Goal: Information Seeking & Learning: Check status

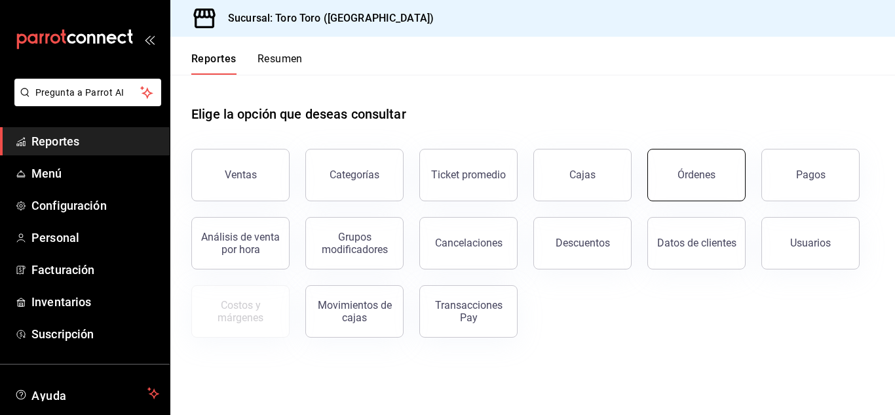
click at [684, 181] on button "Órdenes" at bounding box center [696, 175] width 98 height 52
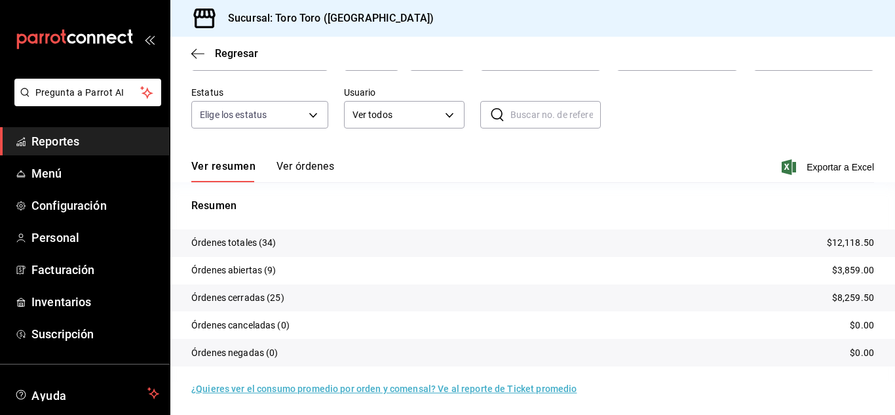
scroll to position [100, 0]
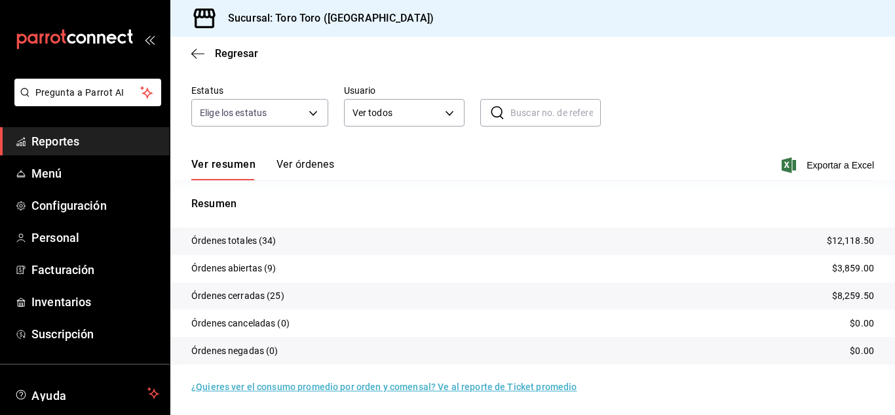
click at [39, 141] on span "Reportes" at bounding box center [95, 141] width 128 height 18
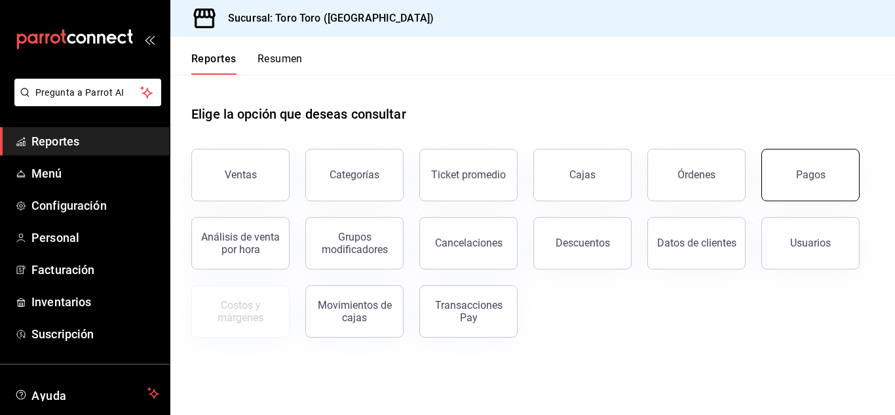
click at [830, 170] on button "Pagos" at bounding box center [810, 175] width 98 height 52
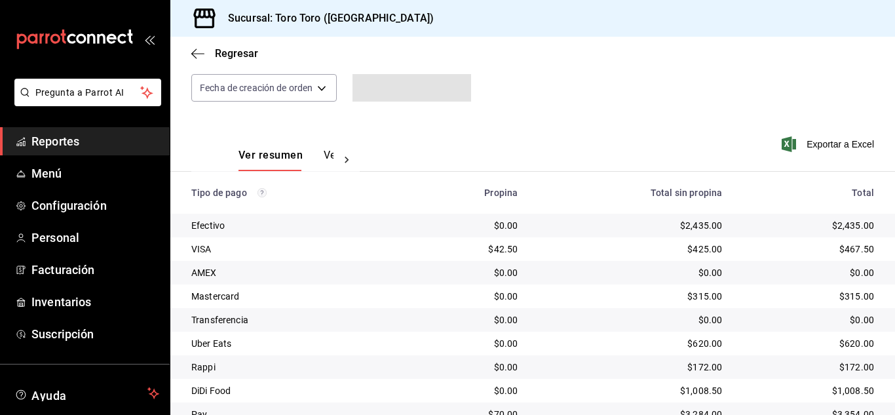
scroll to position [187, 0]
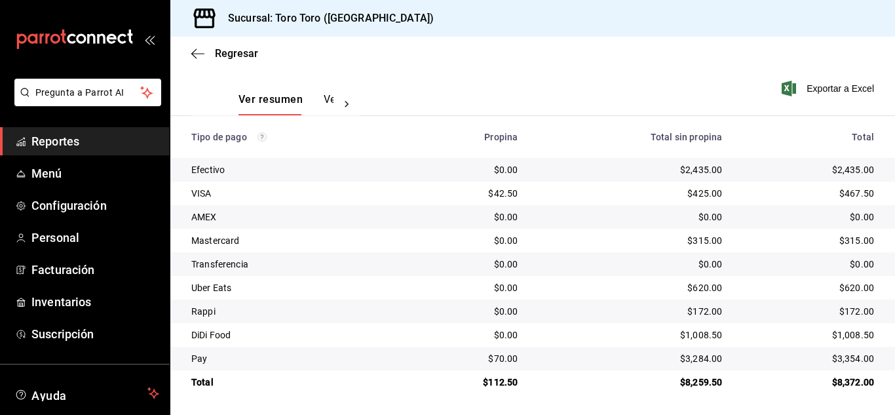
click at [60, 132] on span "Reportes" at bounding box center [95, 141] width 128 height 18
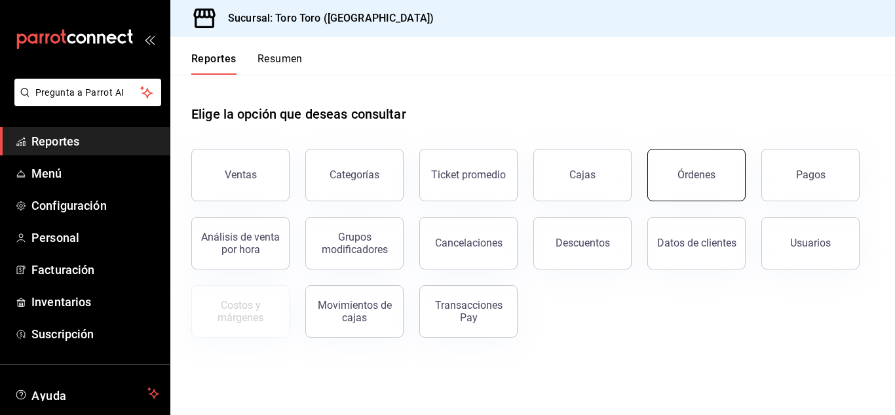
click at [717, 178] on button "Órdenes" at bounding box center [696, 175] width 98 height 52
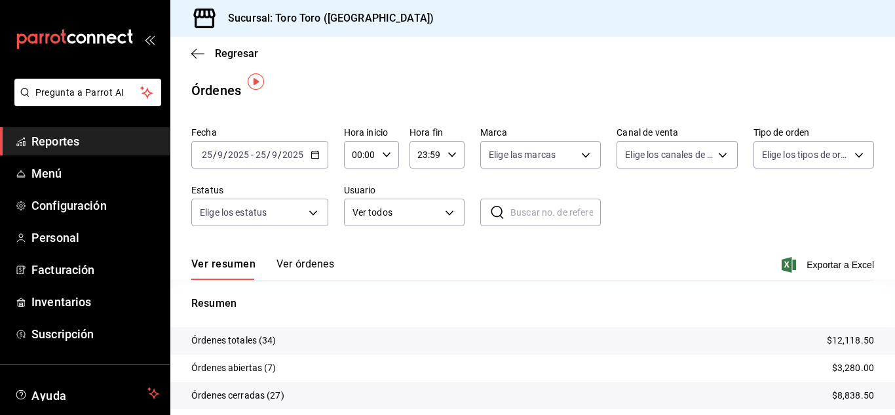
scroll to position [65, 0]
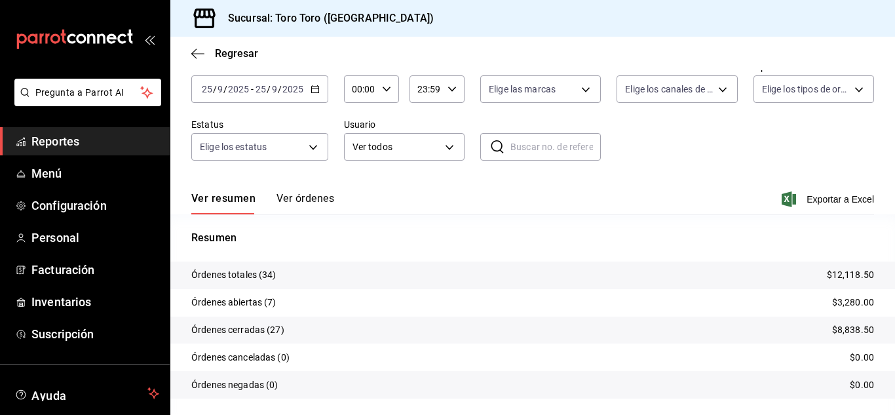
click at [70, 143] on span "Reportes" at bounding box center [95, 141] width 128 height 18
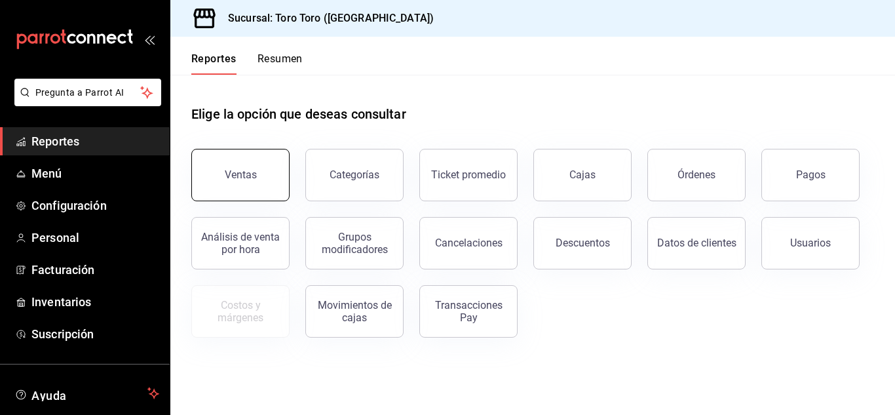
click at [257, 183] on button "Ventas" at bounding box center [240, 175] width 98 height 52
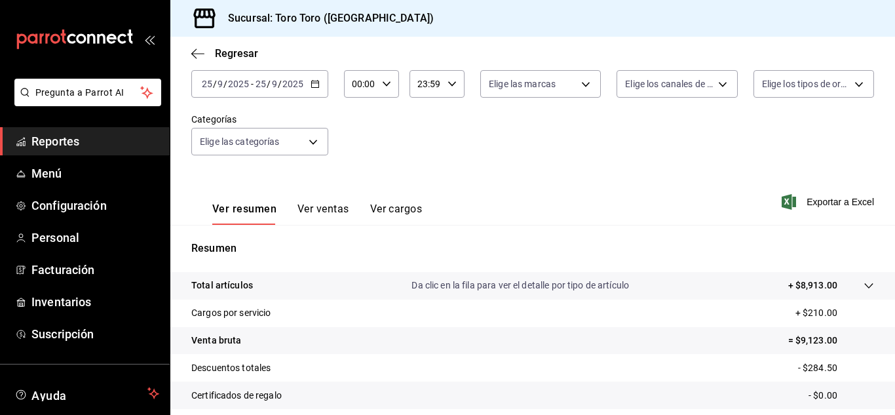
scroll to position [131, 0]
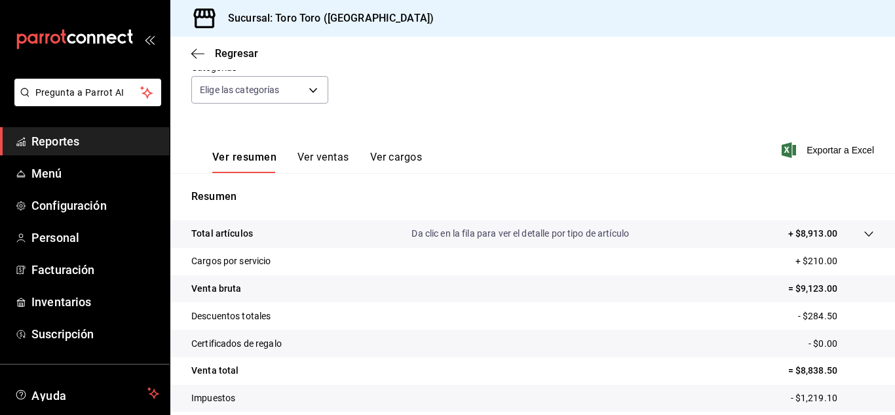
click at [396, 160] on button "Ver cargos" at bounding box center [396, 162] width 52 height 22
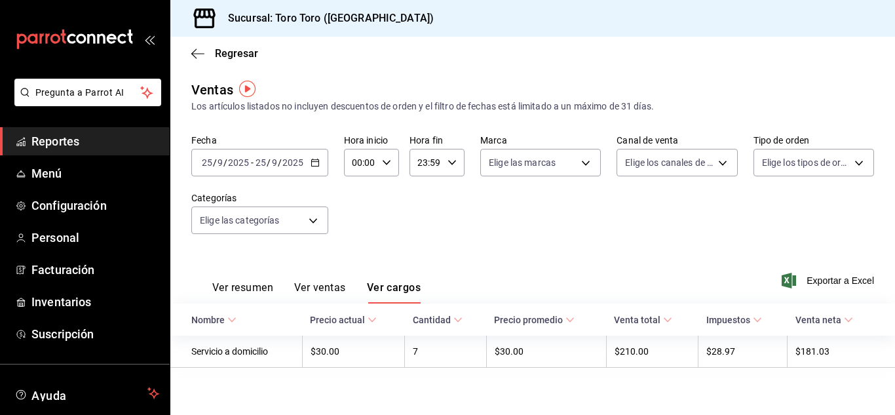
scroll to position [2, 0]
click at [90, 145] on span "Reportes" at bounding box center [95, 141] width 128 height 18
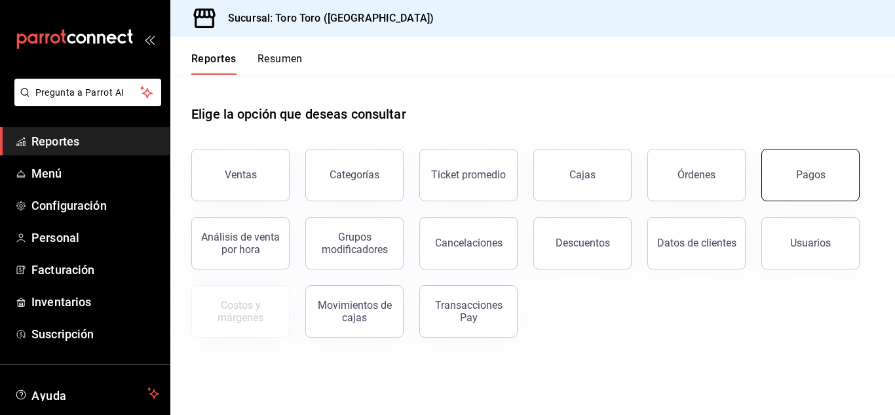
click at [806, 176] on div "Pagos" at bounding box center [810, 174] width 29 height 12
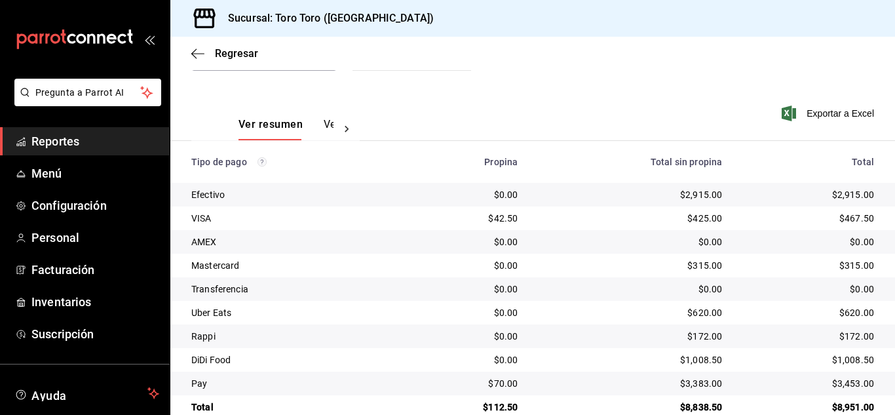
scroll to position [187, 0]
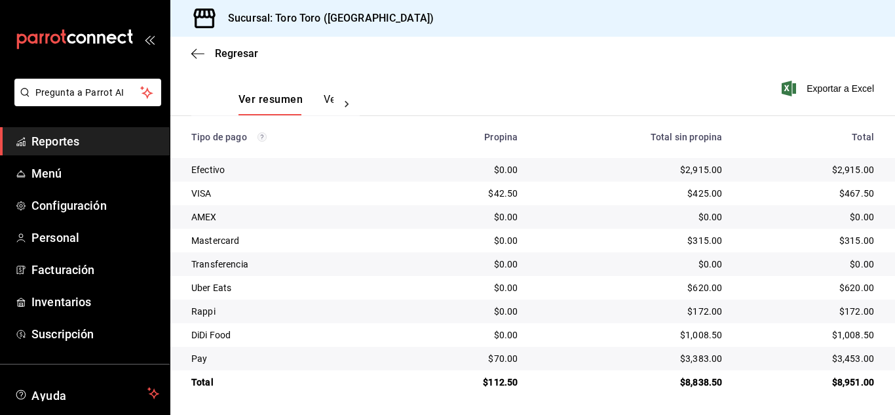
click at [97, 129] on link "Reportes" at bounding box center [85, 141] width 170 height 28
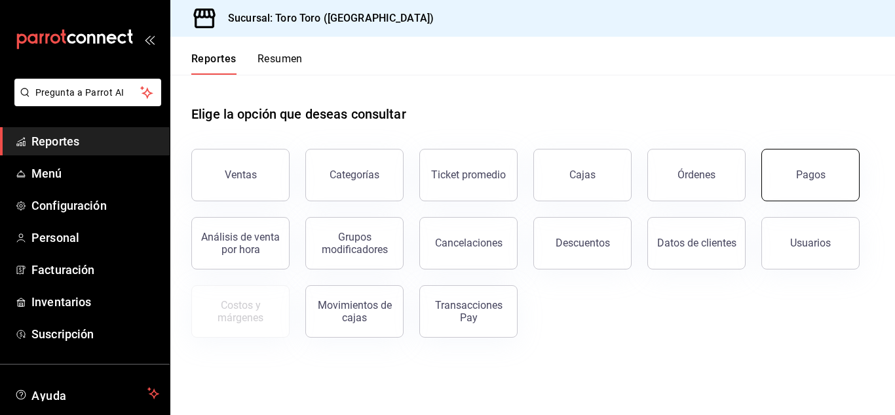
click at [781, 183] on button "Pagos" at bounding box center [810, 175] width 98 height 52
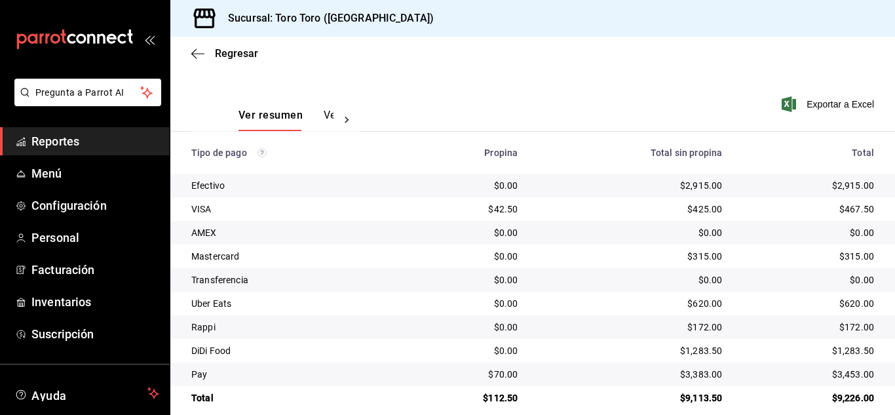
scroll to position [187, 0]
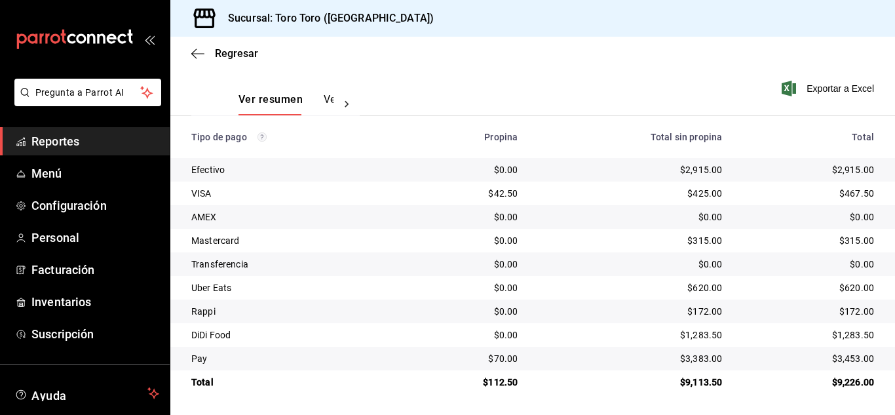
drag, startPoint x: 54, startPoint y: 145, endPoint x: 60, endPoint y: 141, distance: 7.1
click at [54, 145] on span "Reportes" at bounding box center [95, 141] width 128 height 18
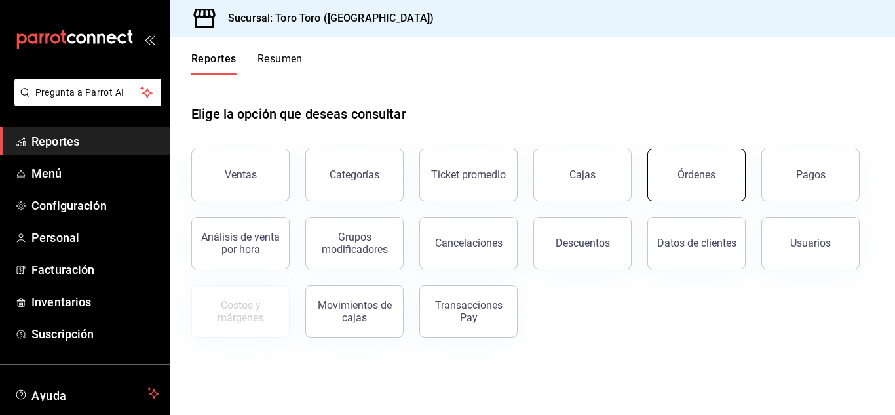
click at [680, 166] on button "Órdenes" at bounding box center [696, 175] width 98 height 52
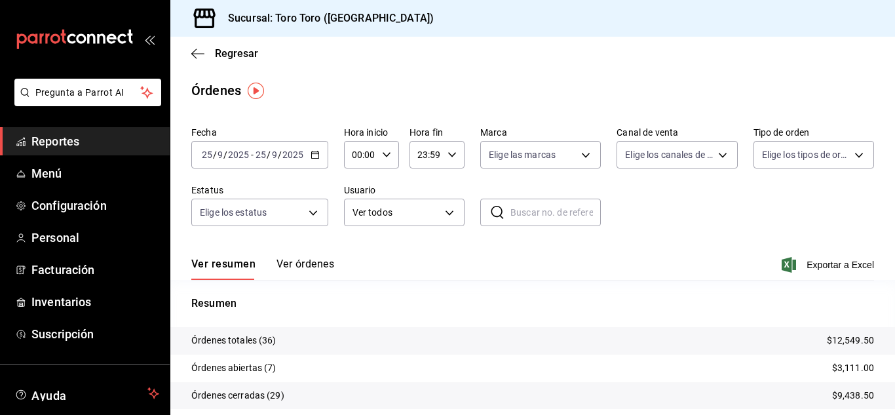
click at [83, 140] on span "Reportes" at bounding box center [95, 141] width 128 height 18
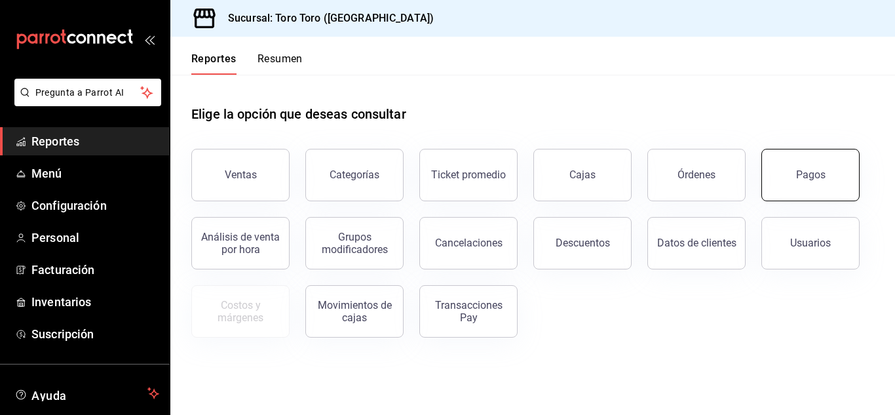
click at [842, 190] on button "Pagos" at bounding box center [810, 175] width 98 height 52
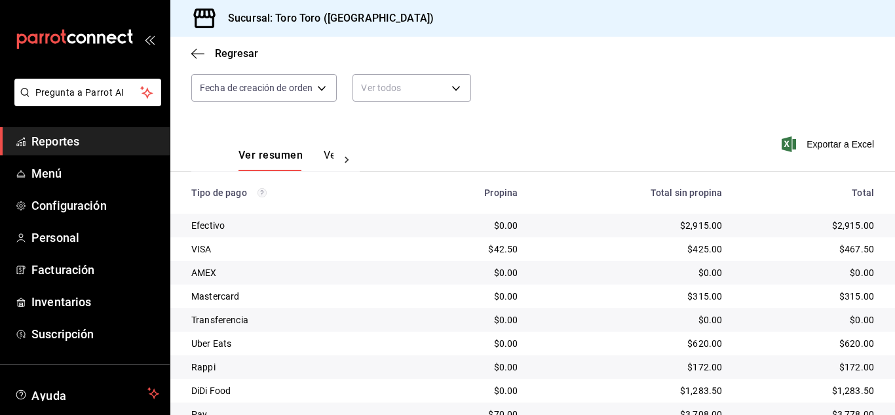
scroll to position [187, 0]
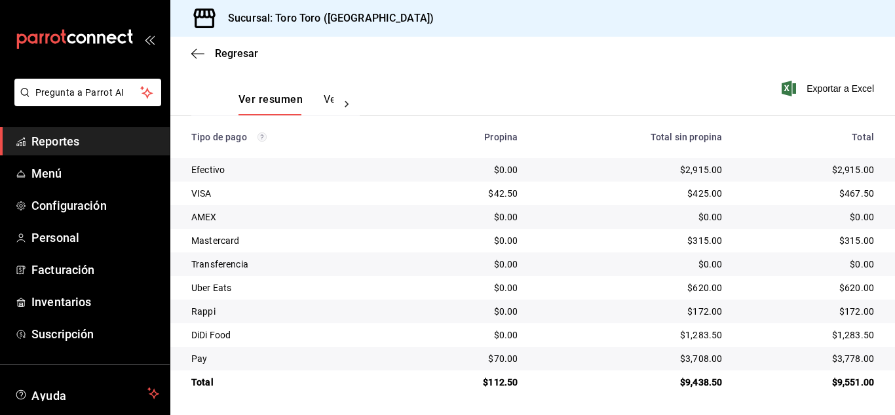
click at [24, 139] on icon "mailbox folders" at bounding box center [21, 141] width 10 height 10
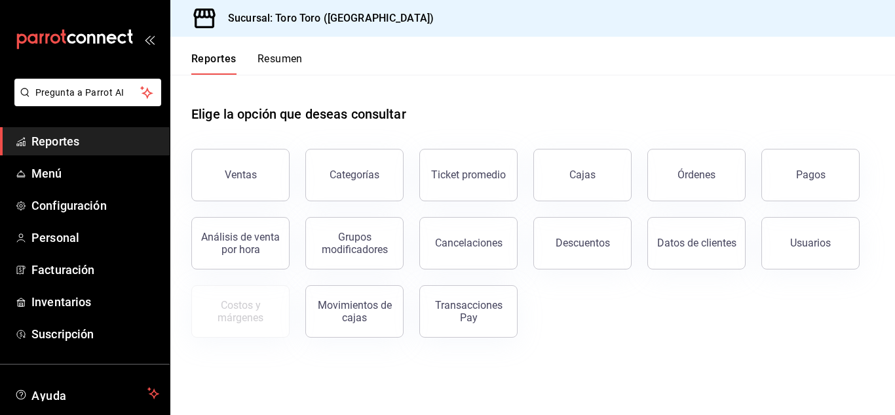
click at [718, 199] on div "Órdenes" at bounding box center [688, 167] width 114 height 68
click at [673, 185] on button "Órdenes" at bounding box center [696, 175] width 98 height 52
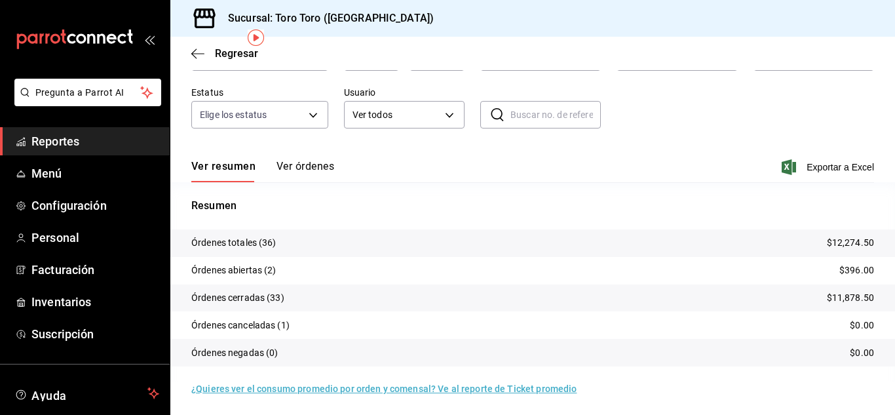
scroll to position [100, 0]
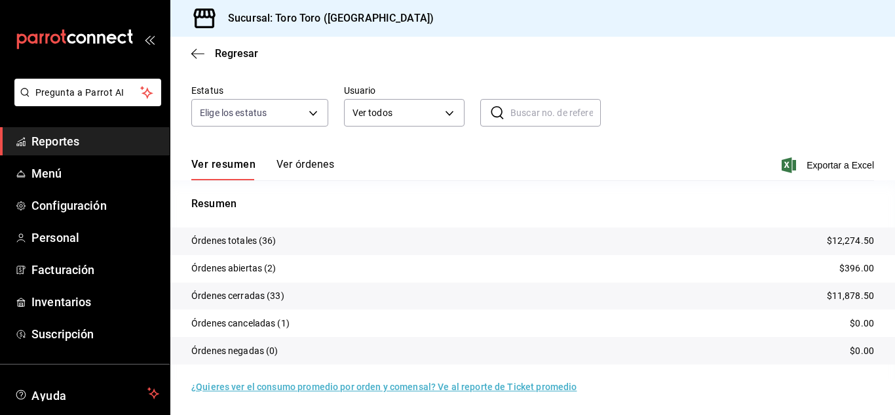
click at [34, 136] on span "Reportes" at bounding box center [95, 141] width 128 height 18
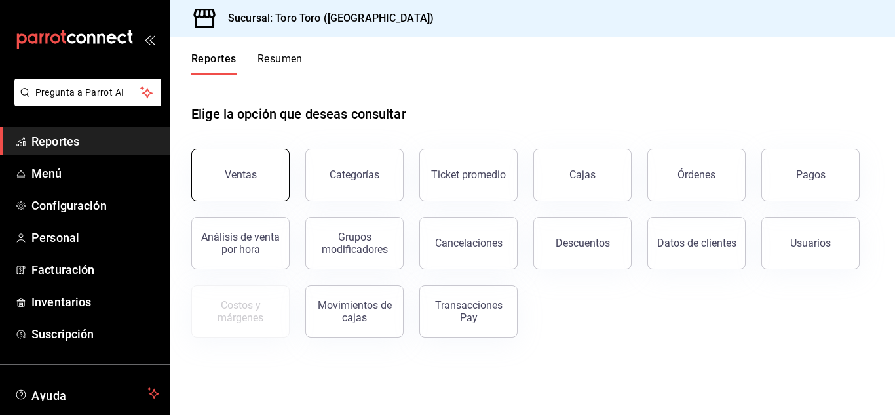
click at [255, 182] on button "Ventas" at bounding box center [240, 175] width 98 height 52
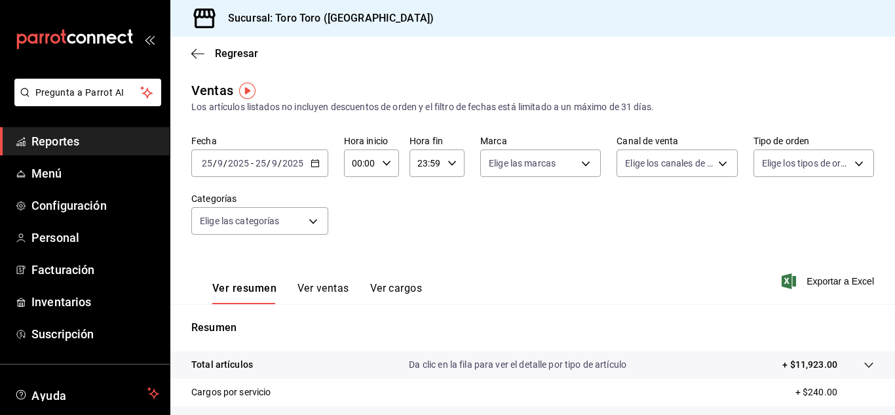
click at [394, 286] on button "Ver cargos" at bounding box center [396, 293] width 52 height 22
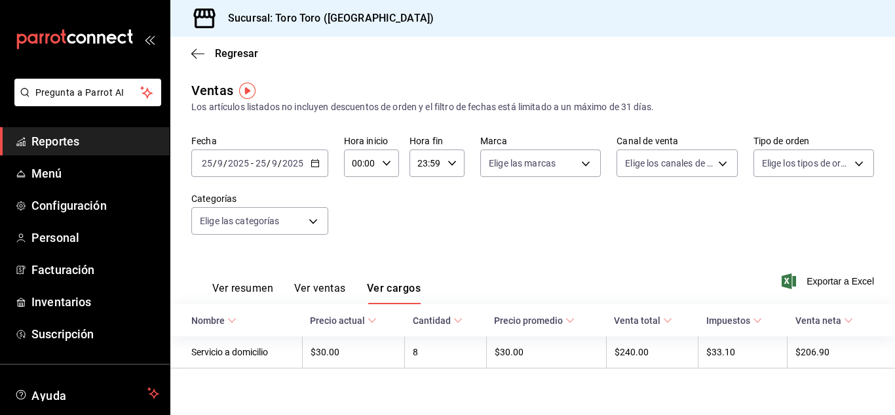
click at [43, 134] on span "Reportes" at bounding box center [95, 141] width 128 height 18
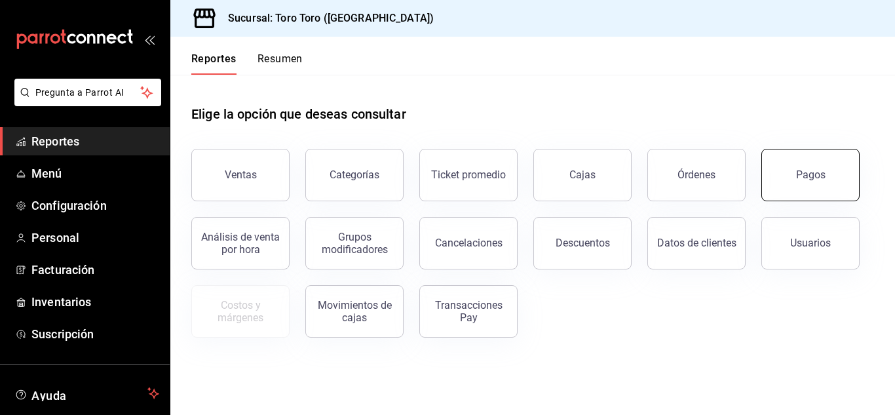
click at [836, 164] on button "Pagos" at bounding box center [810, 175] width 98 height 52
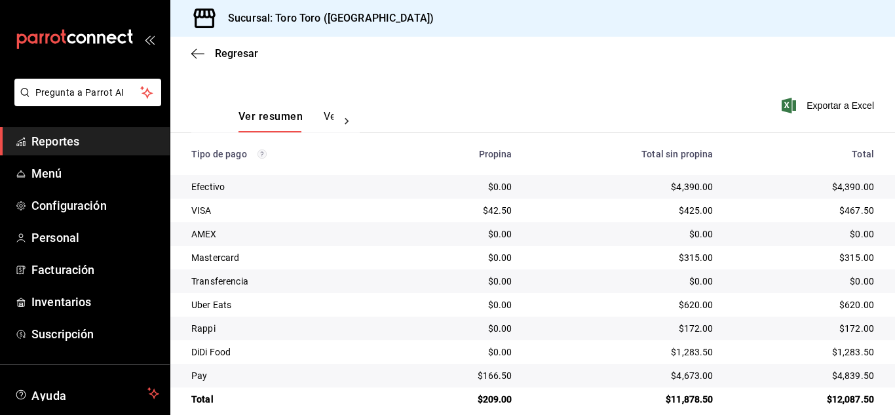
scroll to position [187, 0]
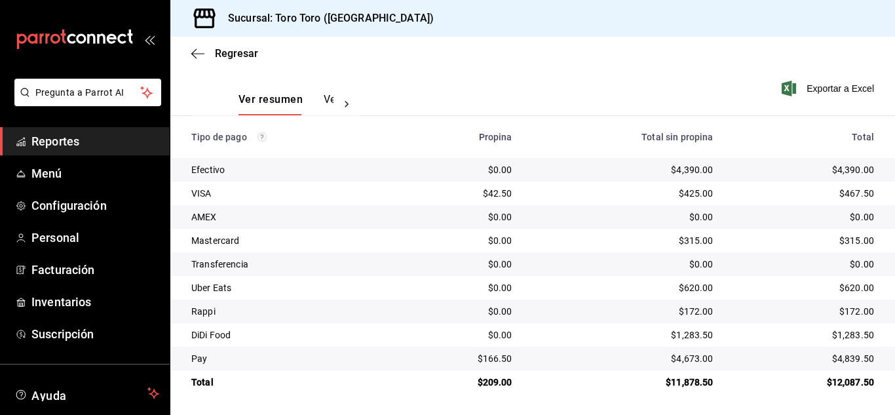
click at [44, 146] on span "Reportes" at bounding box center [95, 141] width 128 height 18
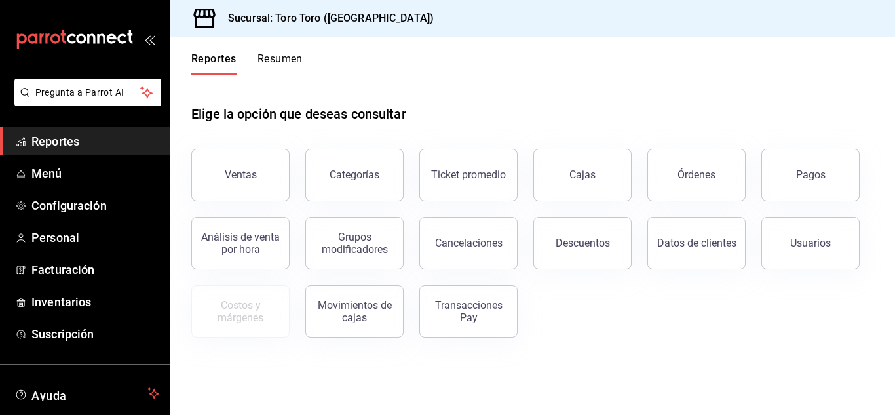
click at [642, 141] on div "Órdenes" at bounding box center [688, 167] width 114 height 68
click at [665, 171] on button "Órdenes" at bounding box center [696, 175] width 98 height 52
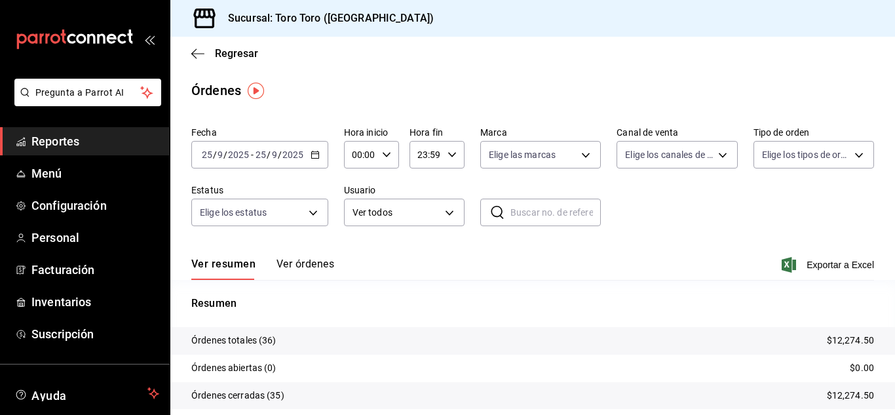
click at [81, 142] on span "Reportes" at bounding box center [95, 141] width 128 height 18
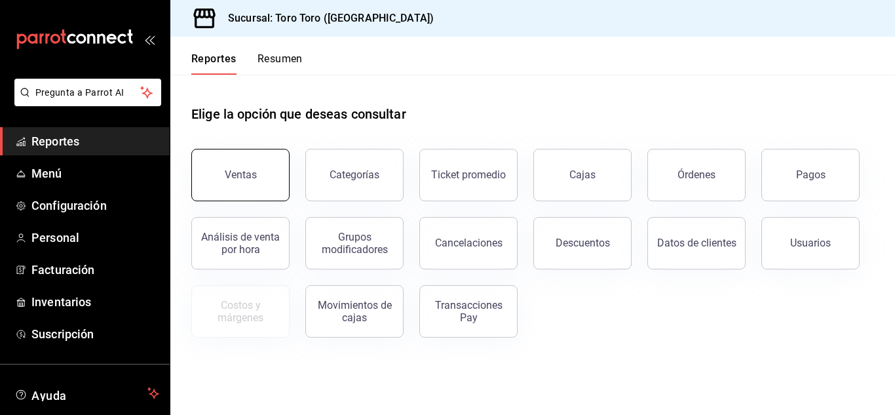
click at [233, 180] on div "Ventas" at bounding box center [241, 174] width 32 height 12
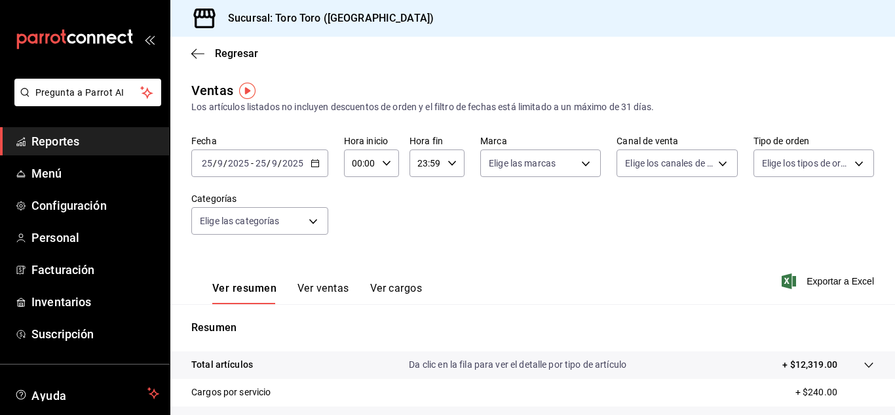
click at [379, 286] on button "Ver cargos" at bounding box center [396, 293] width 52 height 22
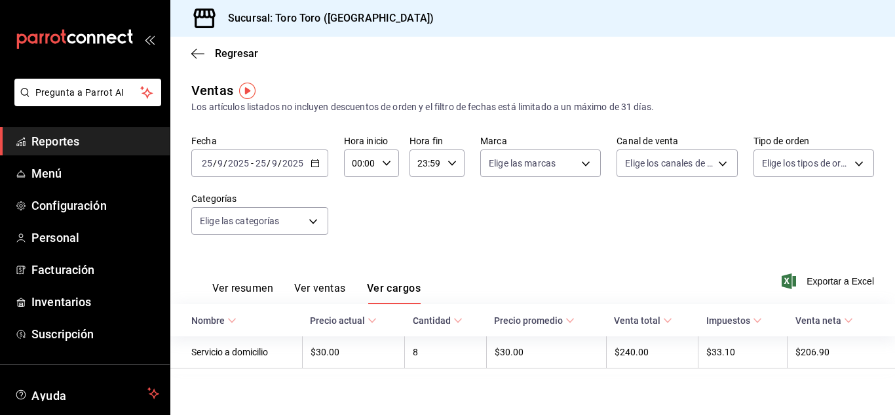
click at [46, 140] on span "Reportes" at bounding box center [95, 141] width 128 height 18
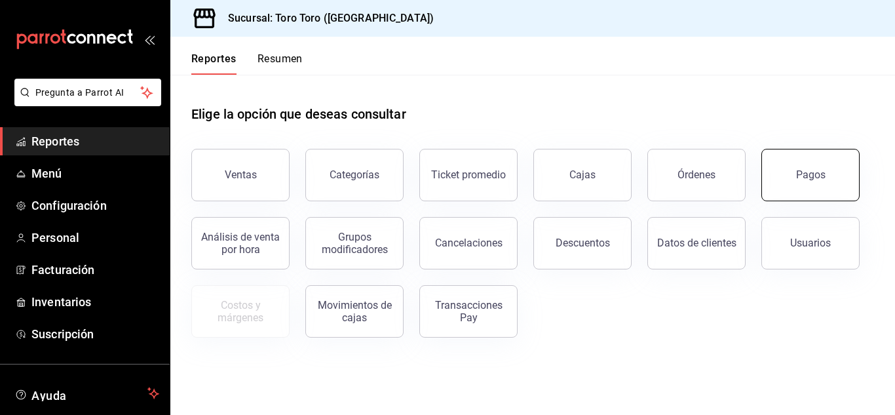
click at [836, 166] on button "Pagos" at bounding box center [810, 175] width 98 height 52
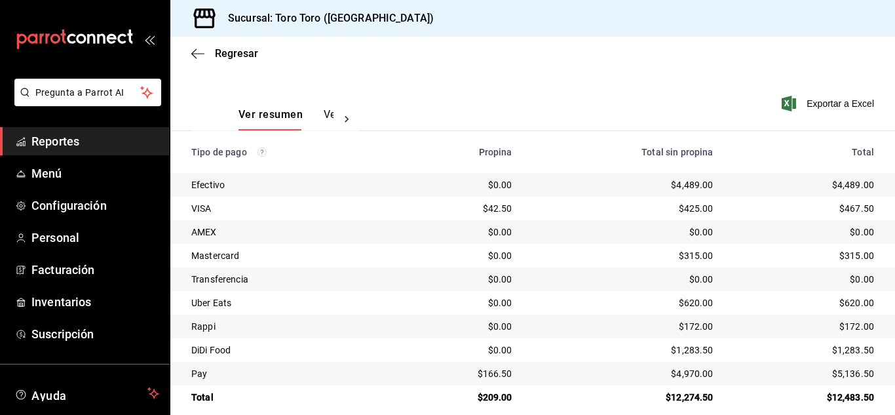
scroll to position [187, 0]
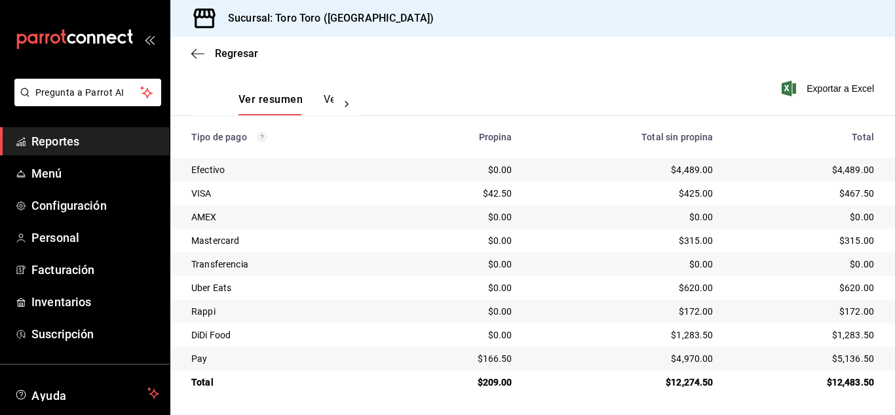
click at [56, 142] on span "Reportes" at bounding box center [95, 141] width 128 height 18
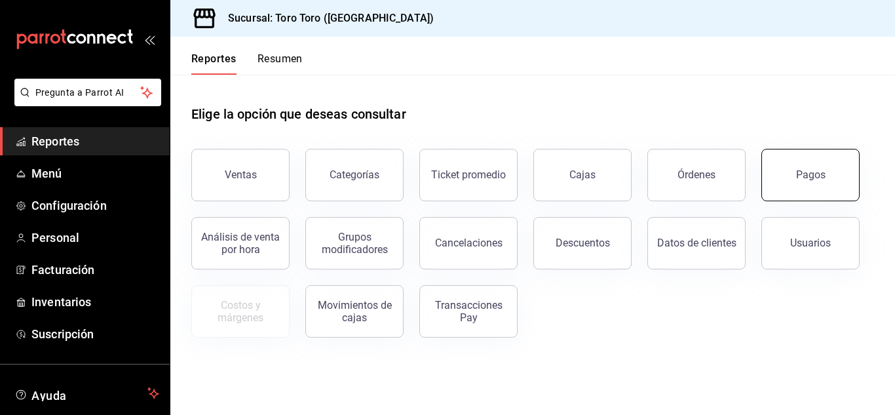
click at [821, 167] on button "Pagos" at bounding box center [810, 175] width 98 height 52
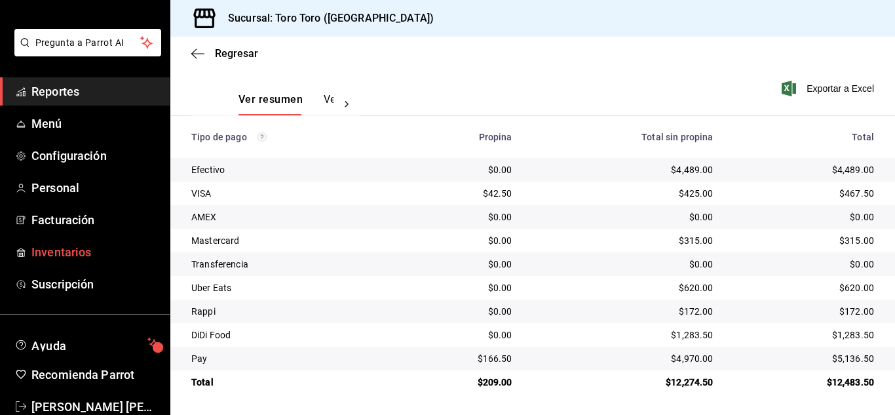
scroll to position [80, 0]
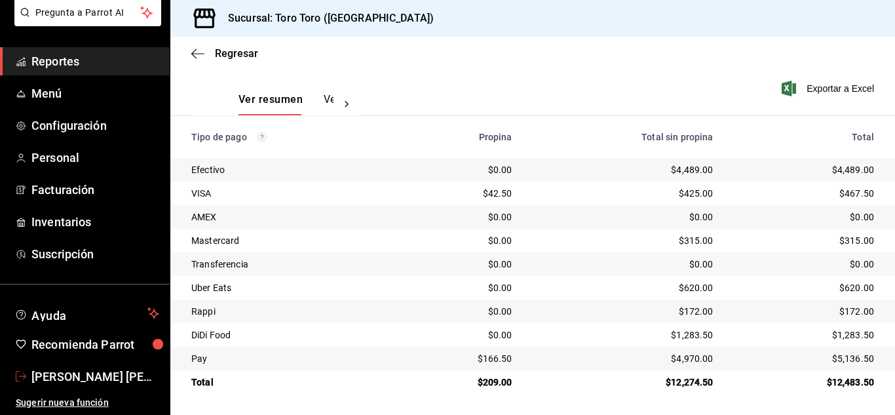
click at [104, 365] on link "[PERSON_NAME] [PERSON_NAME] [PERSON_NAME]" at bounding box center [85, 376] width 170 height 28
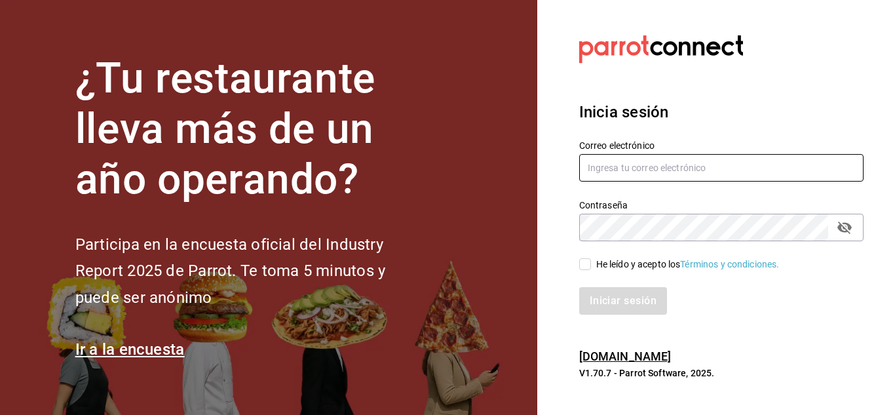
type input "[EMAIL_ADDRESS][PERSON_NAME][DOMAIN_NAME]"
